Goal: Navigation & Orientation: Understand site structure

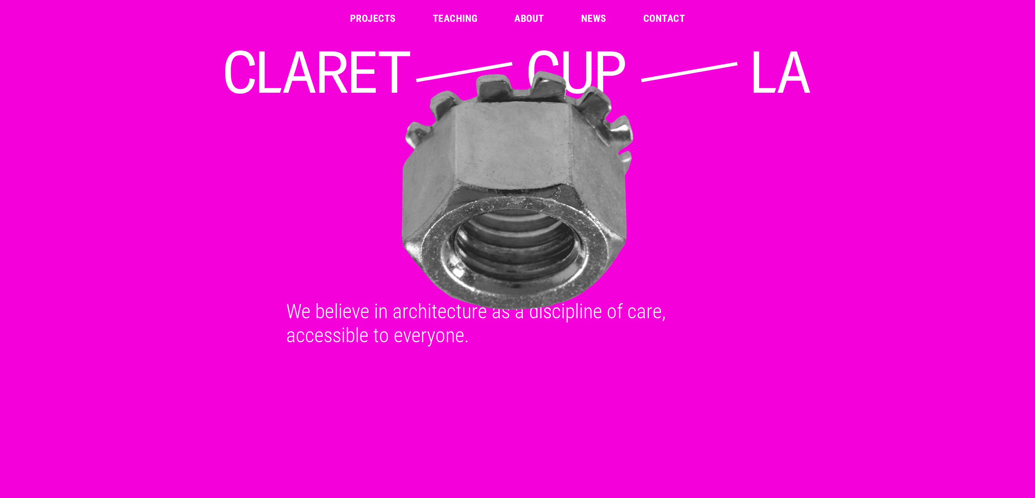
click at [525, 21] on link "About" at bounding box center [528, 18] width 29 height 10
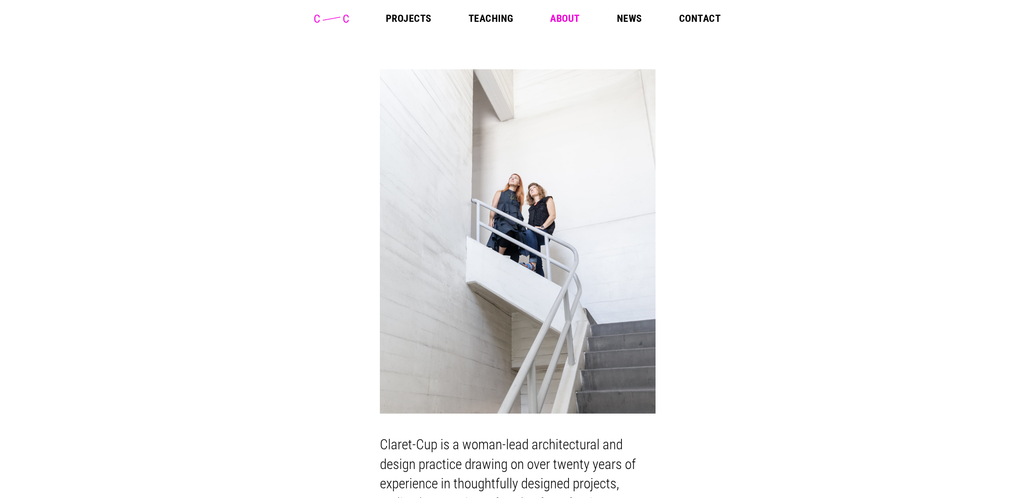
click at [408, 16] on link "Projects" at bounding box center [409, 18] width 46 height 10
